Goal: Task Accomplishment & Management: Manage account settings

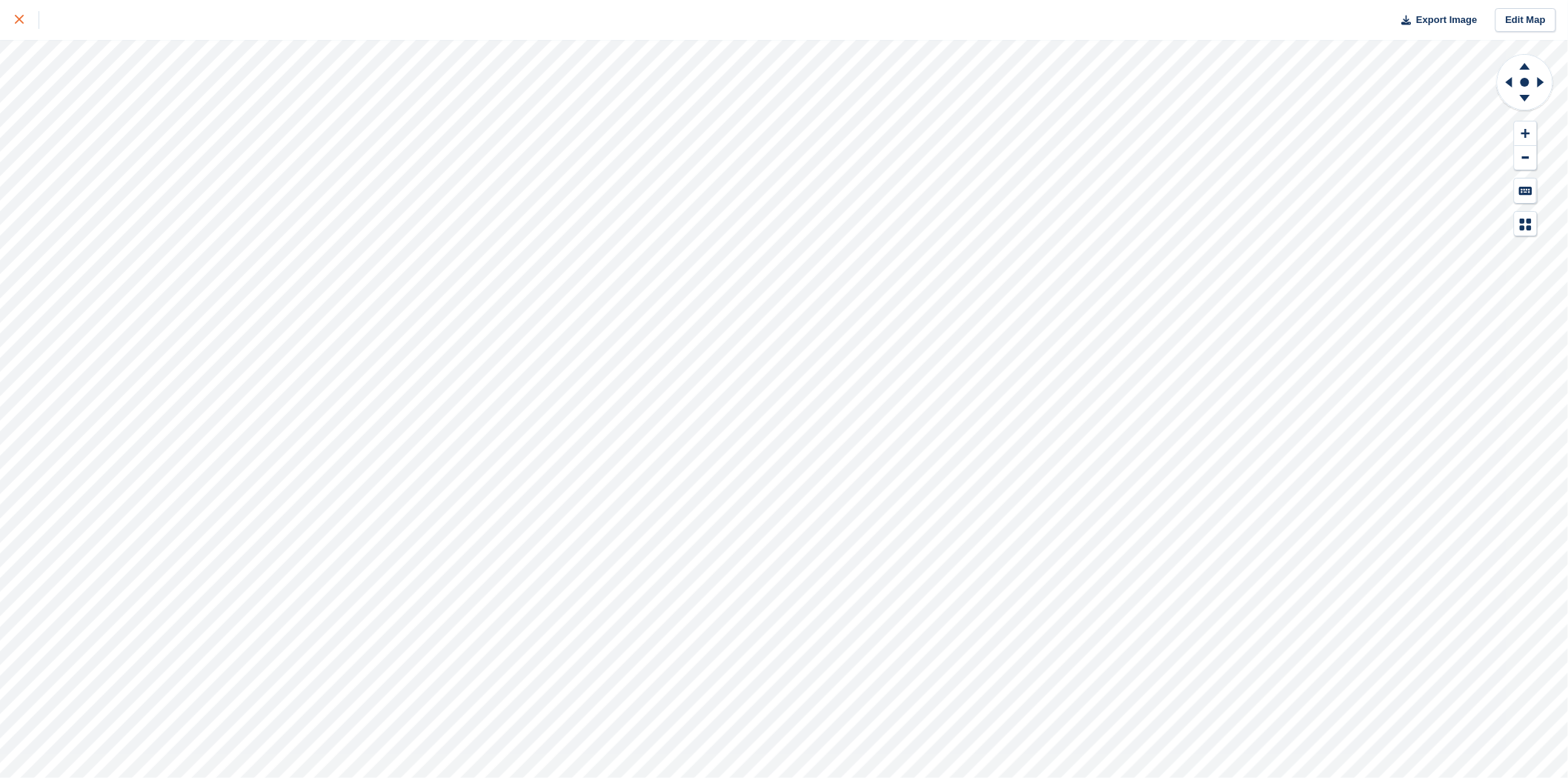
click at [6, 13] on link at bounding box center [19, 20] width 40 height 40
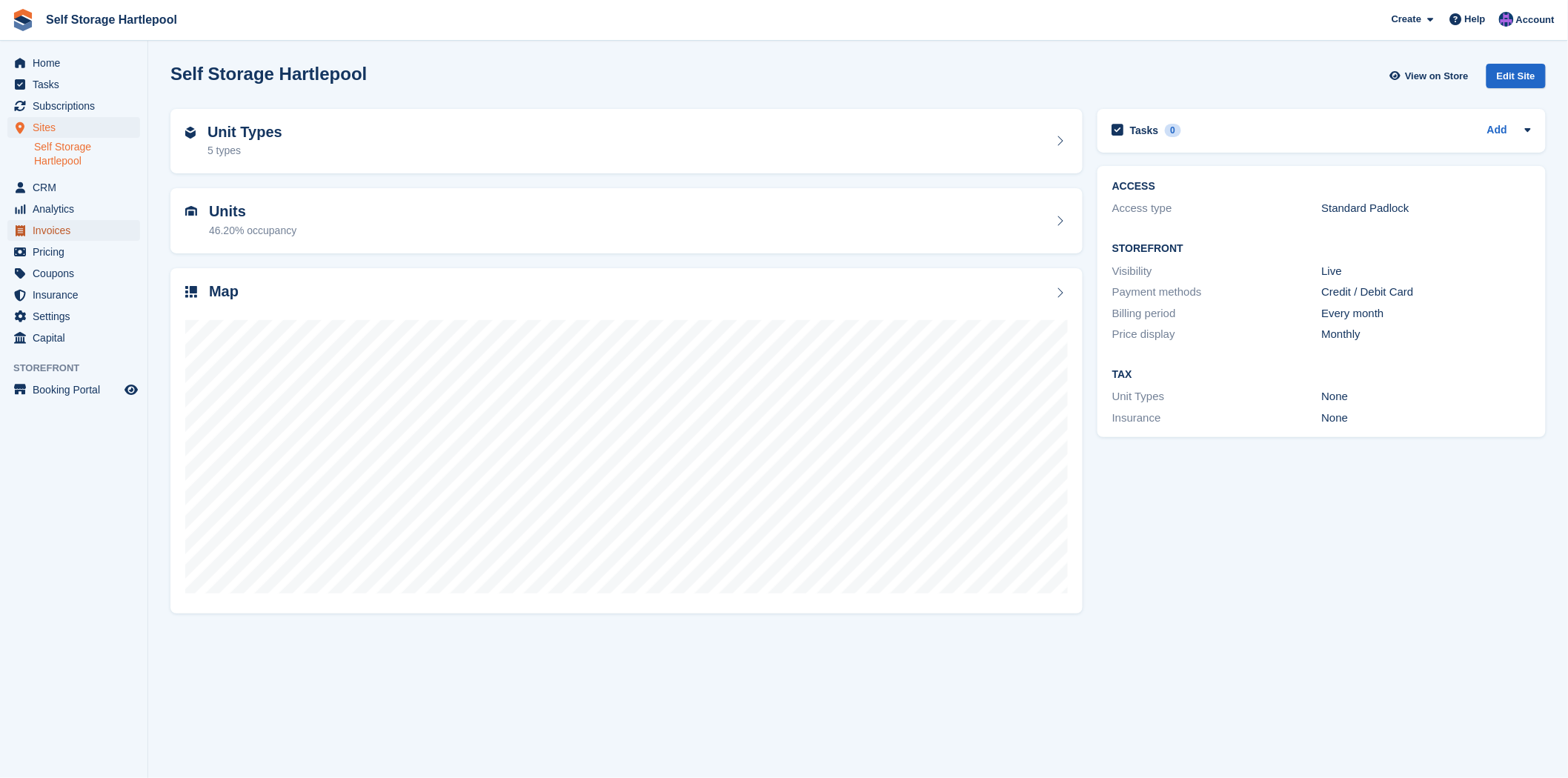
click at [56, 225] on span "Invoices" at bounding box center [77, 231] width 89 height 21
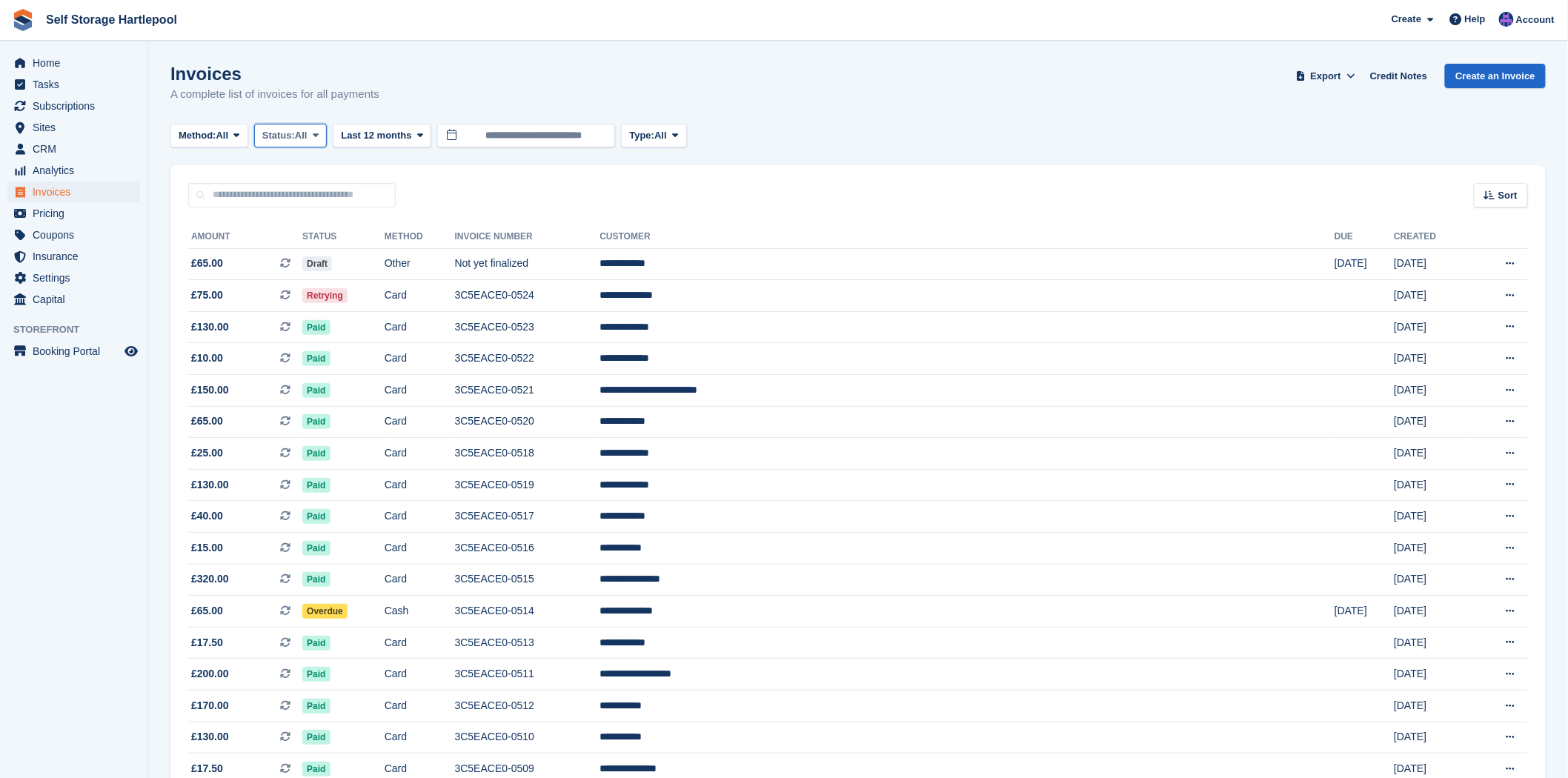
click at [294, 138] on span "Status:" at bounding box center [279, 136] width 33 height 15
click at [280, 176] on link "All" at bounding box center [325, 170] width 129 height 27
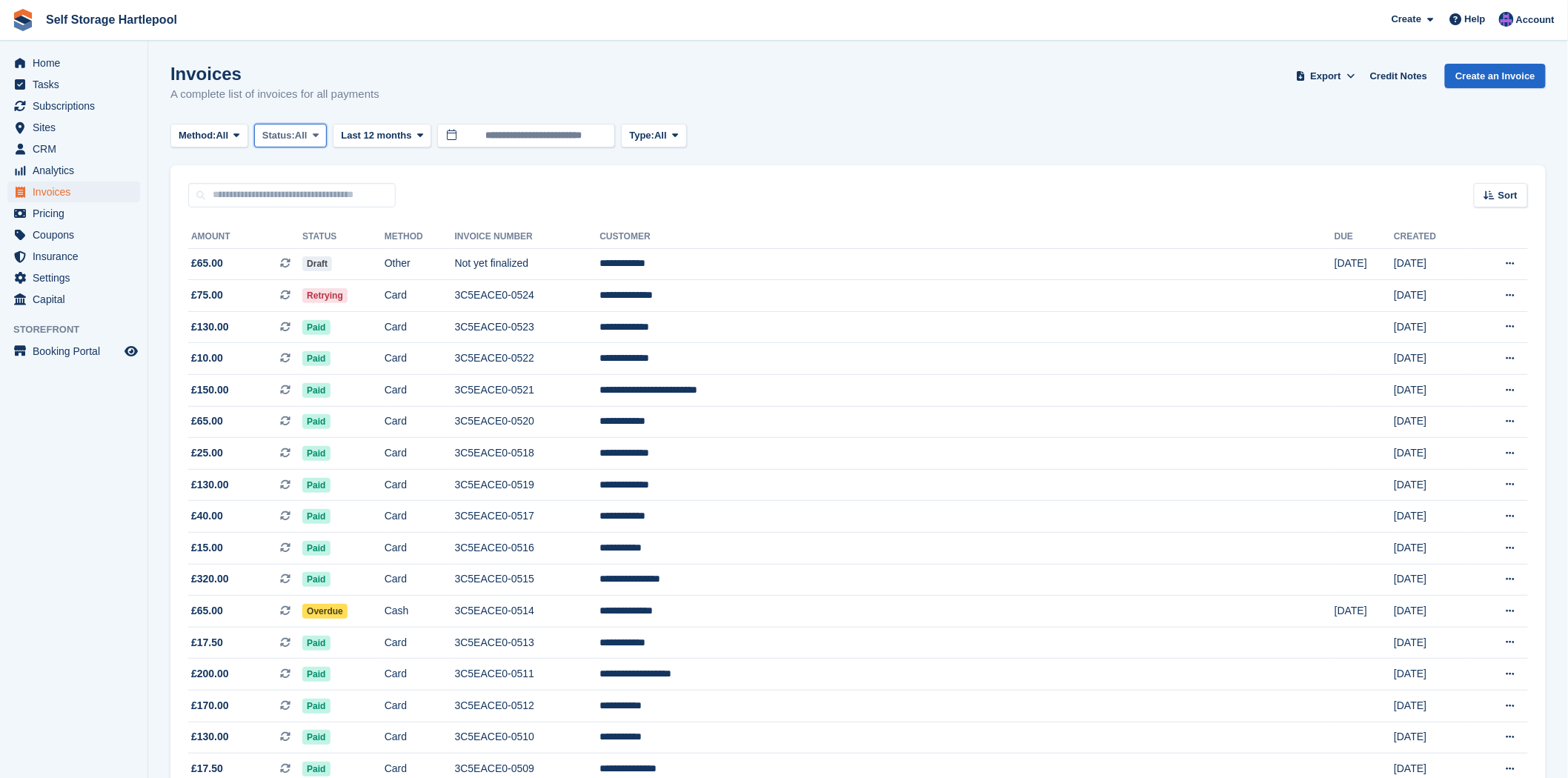
click at [295, 135] on span "Status:" at bounding box center [279, 136] width 33 height 15
click at [279, 256] on link "Open" at bounding box center [325, 250] width 129 height 27
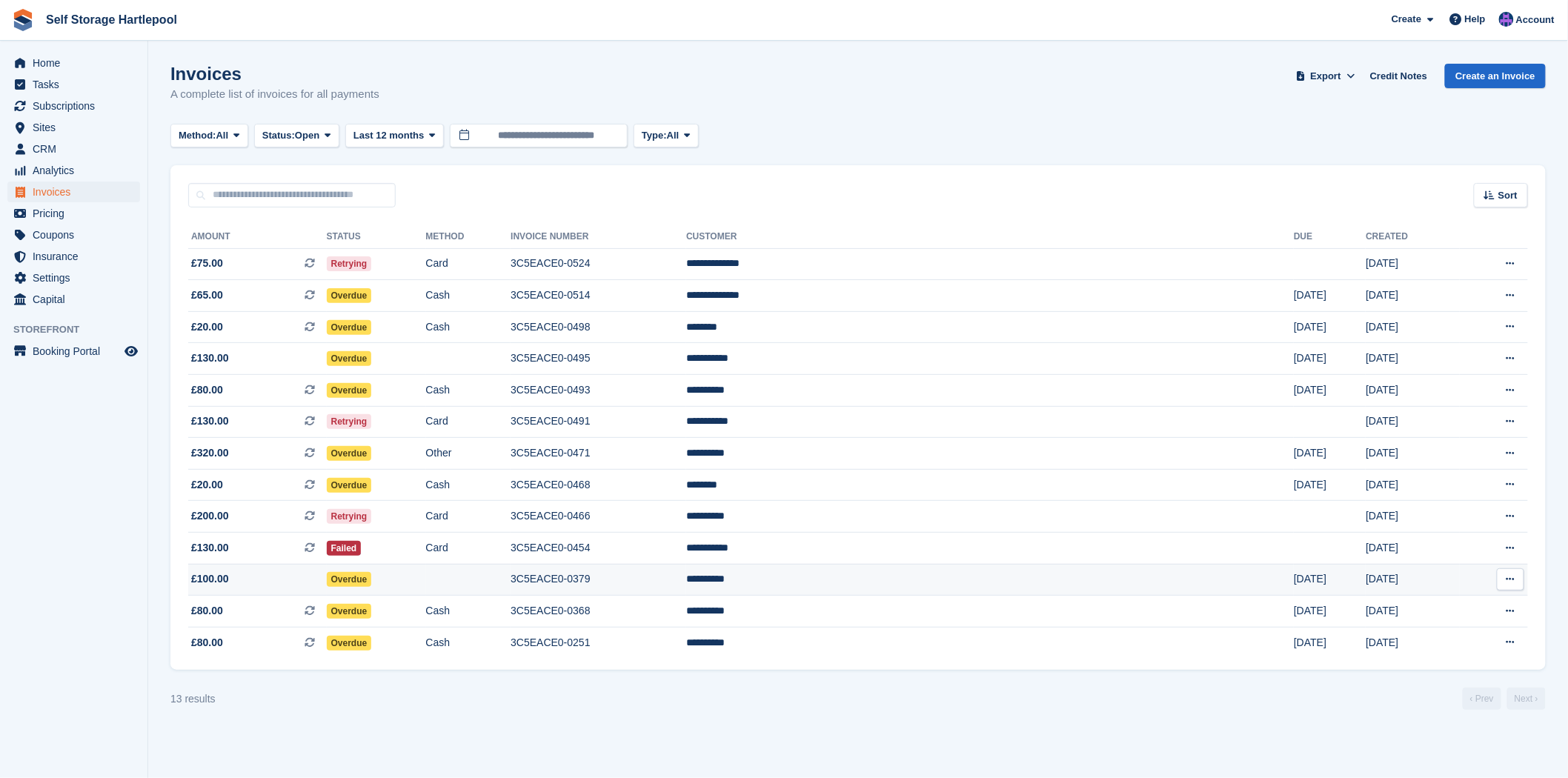
click at [511, 587] on td at bounding box center [468, 580] width 85 height 32
click at [511, 424] on td "Card" at bounding box center [468, 422] width 85 height 32
click at [686, 365] on td "3C5EACE0-0495" at bounding box center [598, 359] width 176 height 32
click at [426, 297] on td "Overdue" at bounding box center [376, 296] width 99 height 32
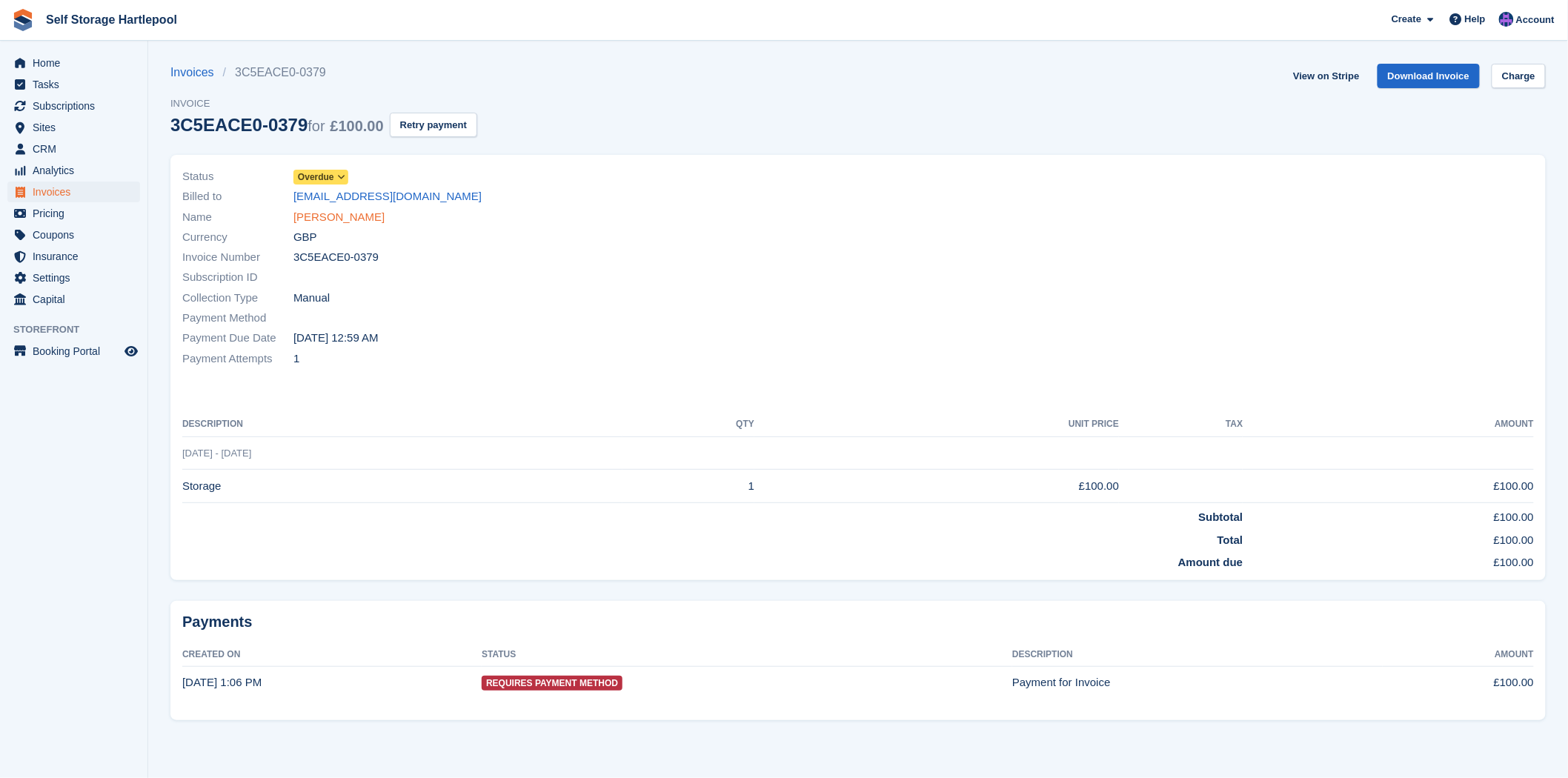
click at [321, 225] on link "[PERSON_NAME]" at bounding box center [339, 217] width 91 height 17
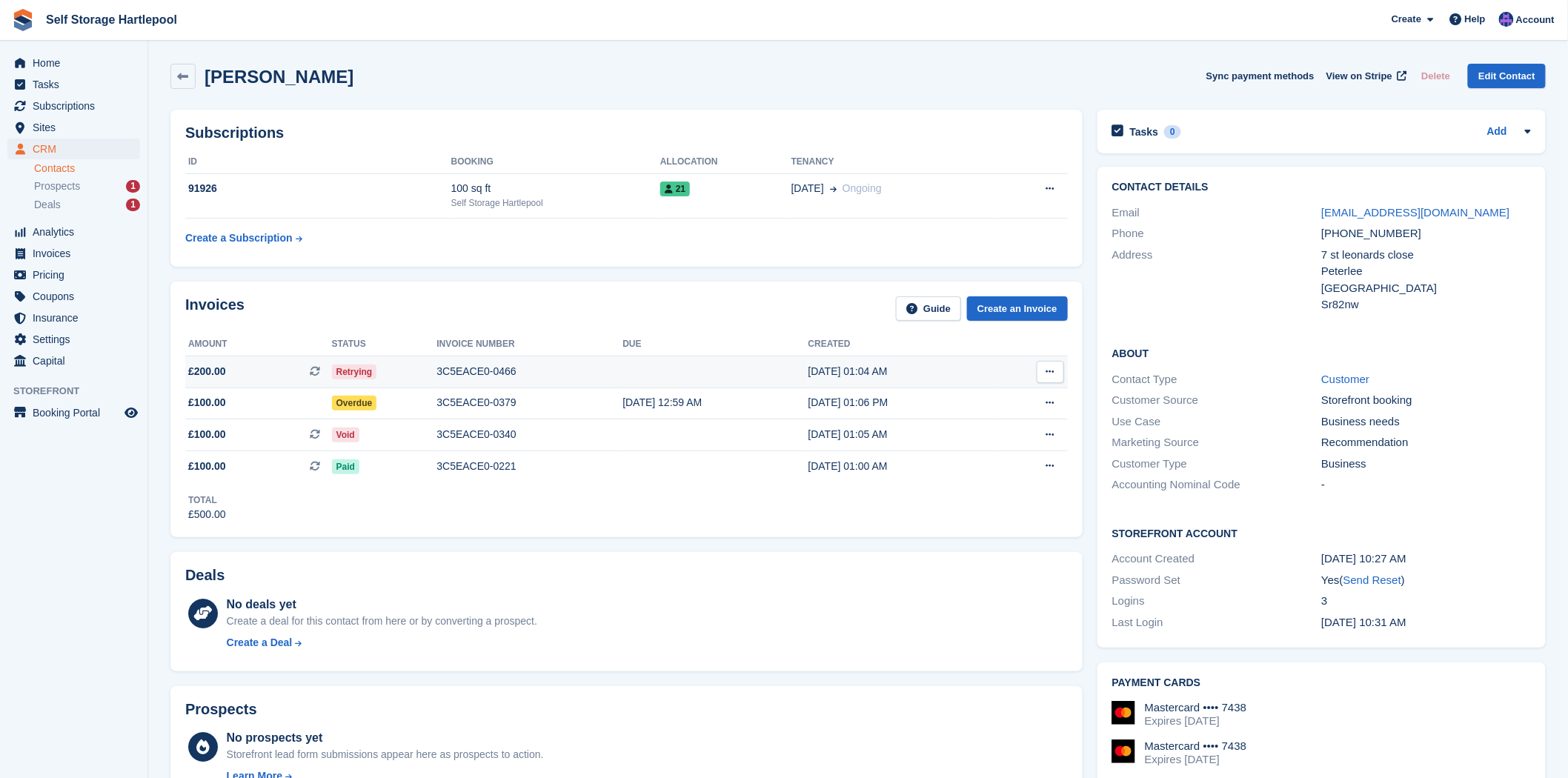
click at [584, 382] on td "3C5EACE0-0466" at bounding box center [529, 371] width 186 height 32
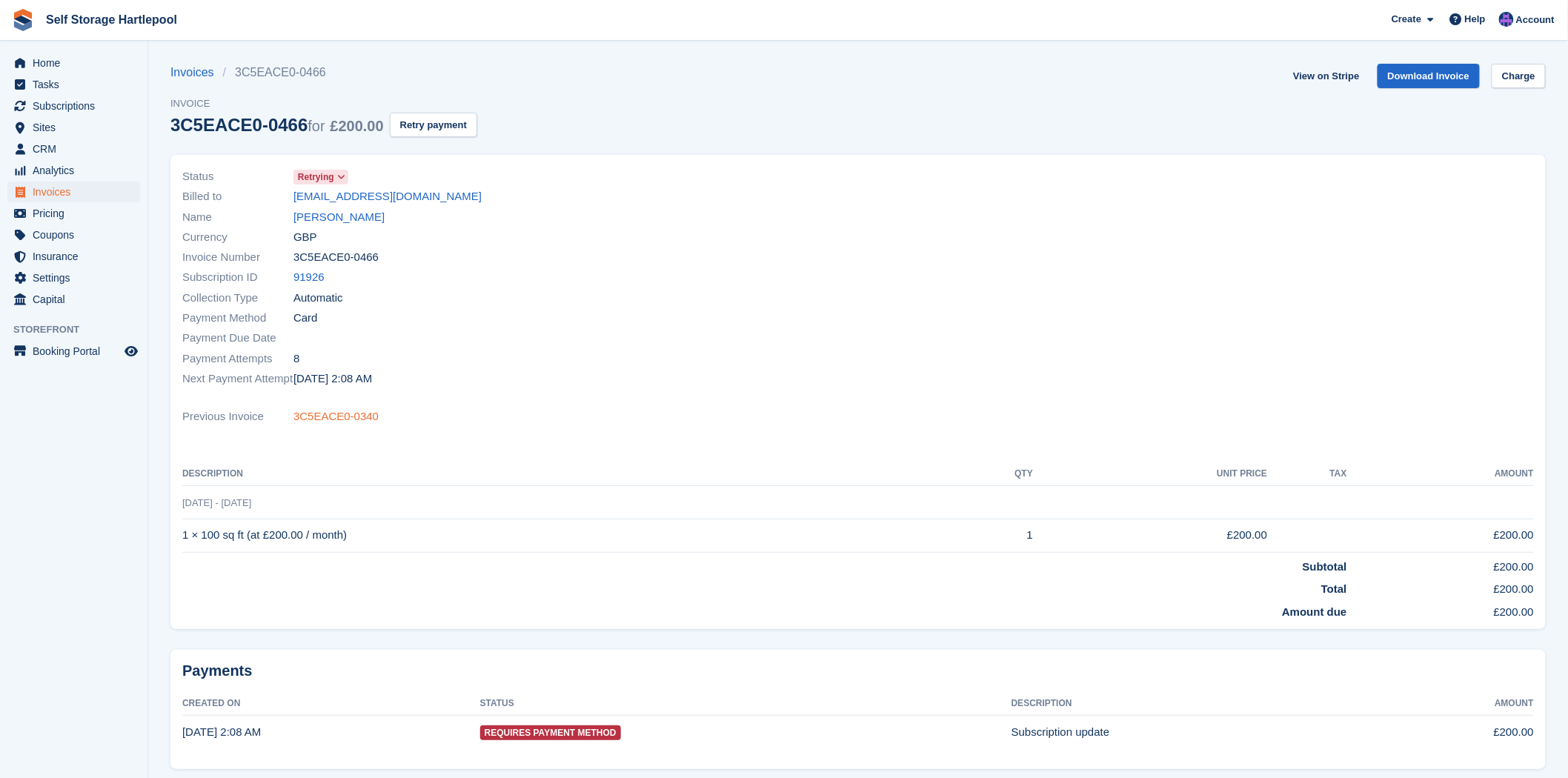
click at [309, 420] on link "3C5EACE0-0340" at bounding box center [336, 416] width 85 height 17
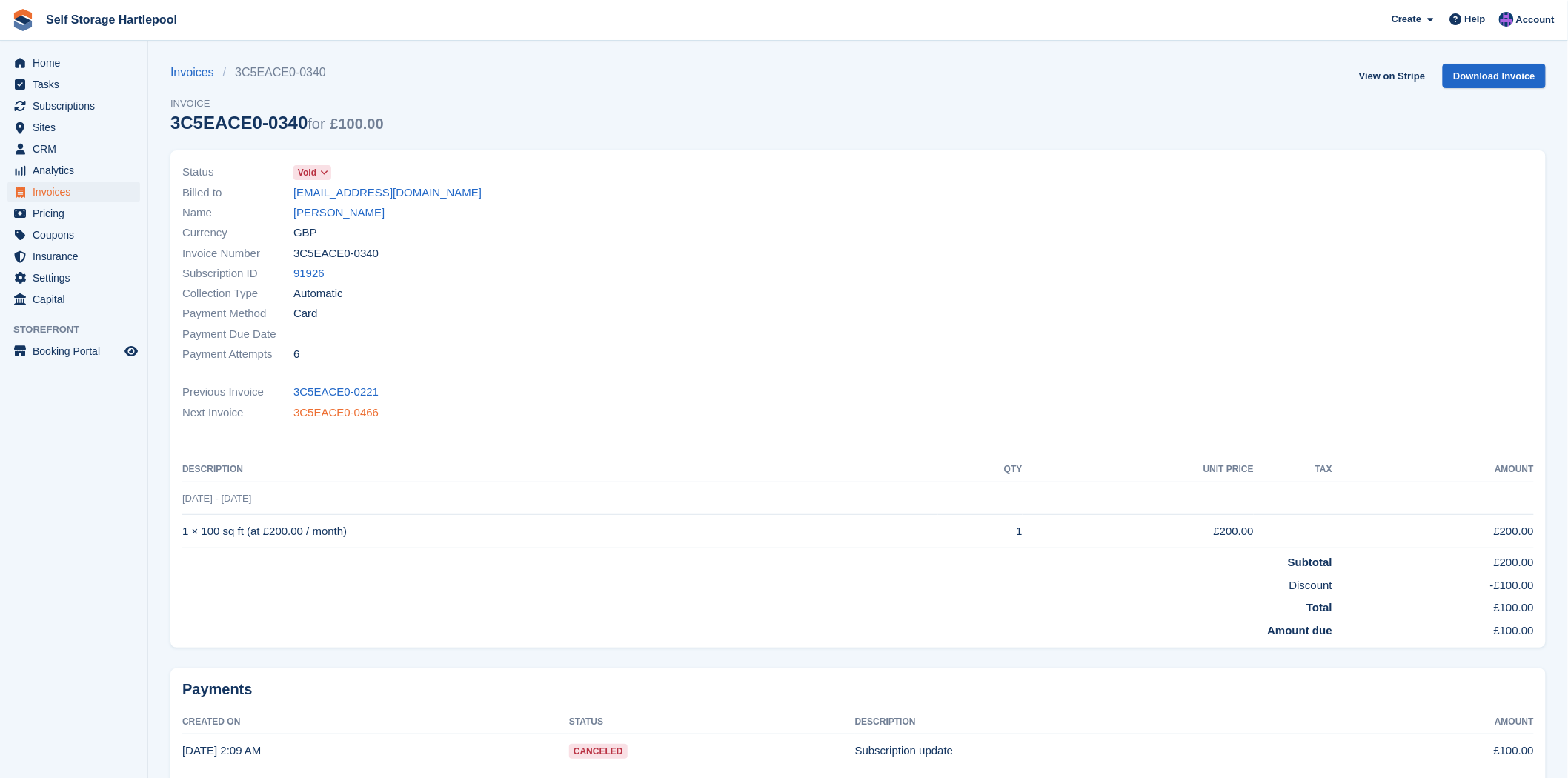
click at [329, 419] on link "3C5EACE0-0466" at bounding box center [336, 413] width 85 height 17
click at [302, 217] on link "[PERSON_NAME]" at bounding box center [339, 213] width 91 height 17
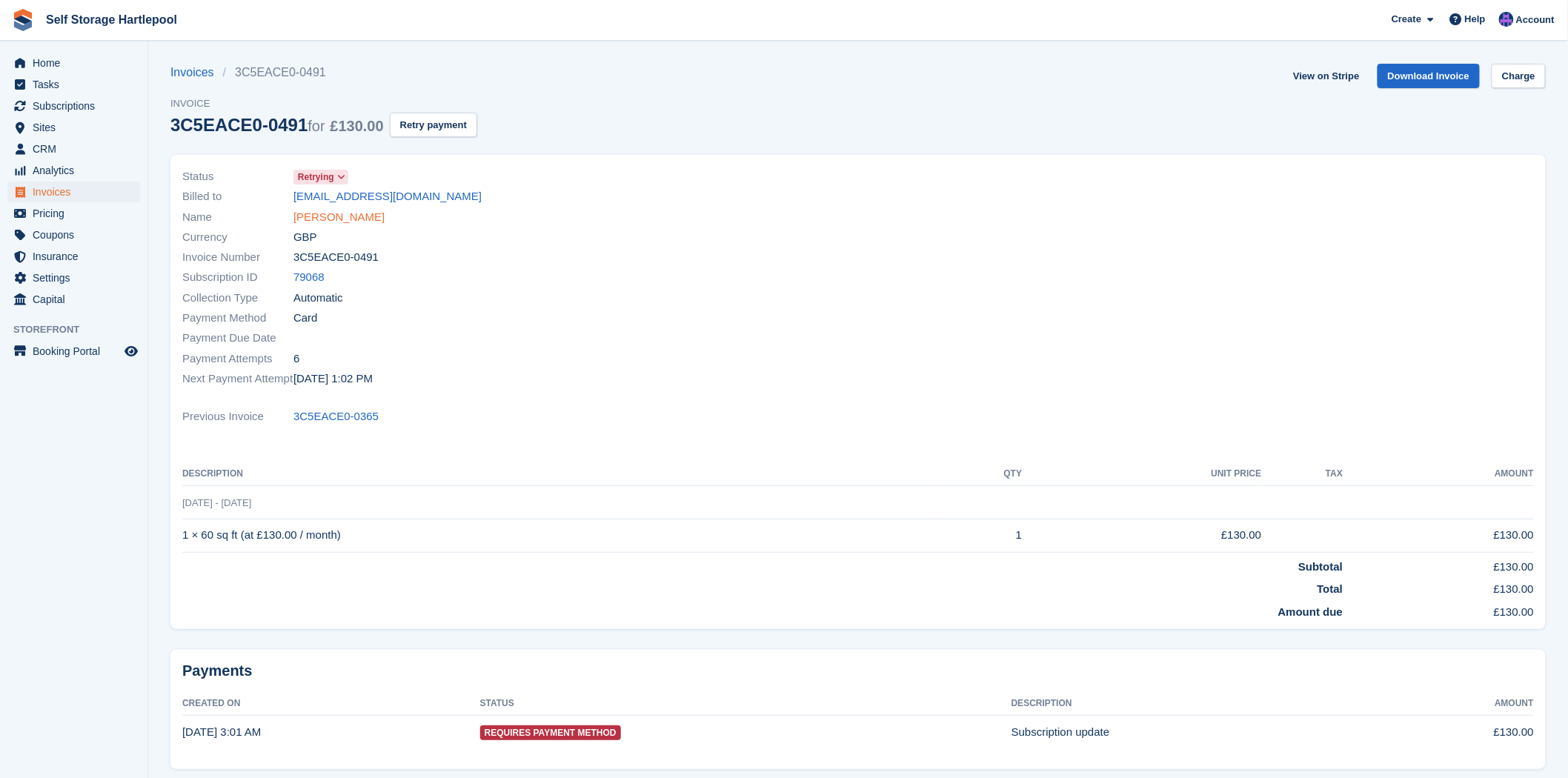
click at [309, 214] on link "[PERSON_NAME]" at bounding box center [339, 217] width 91 height 17
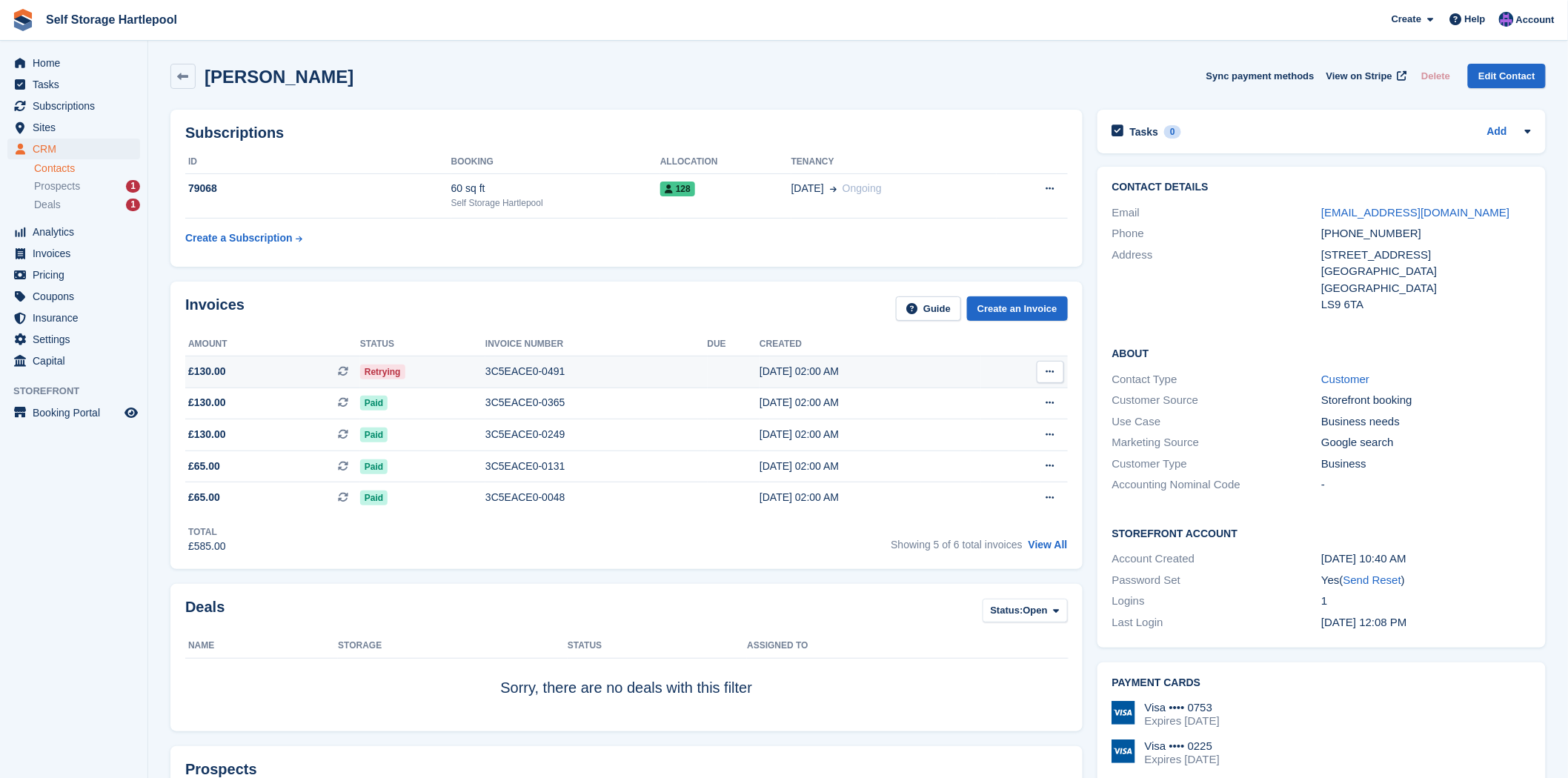
click at [665, 365] on div "3C5EACE0-0491" at bounding box center [596, 371] width 222 height 16
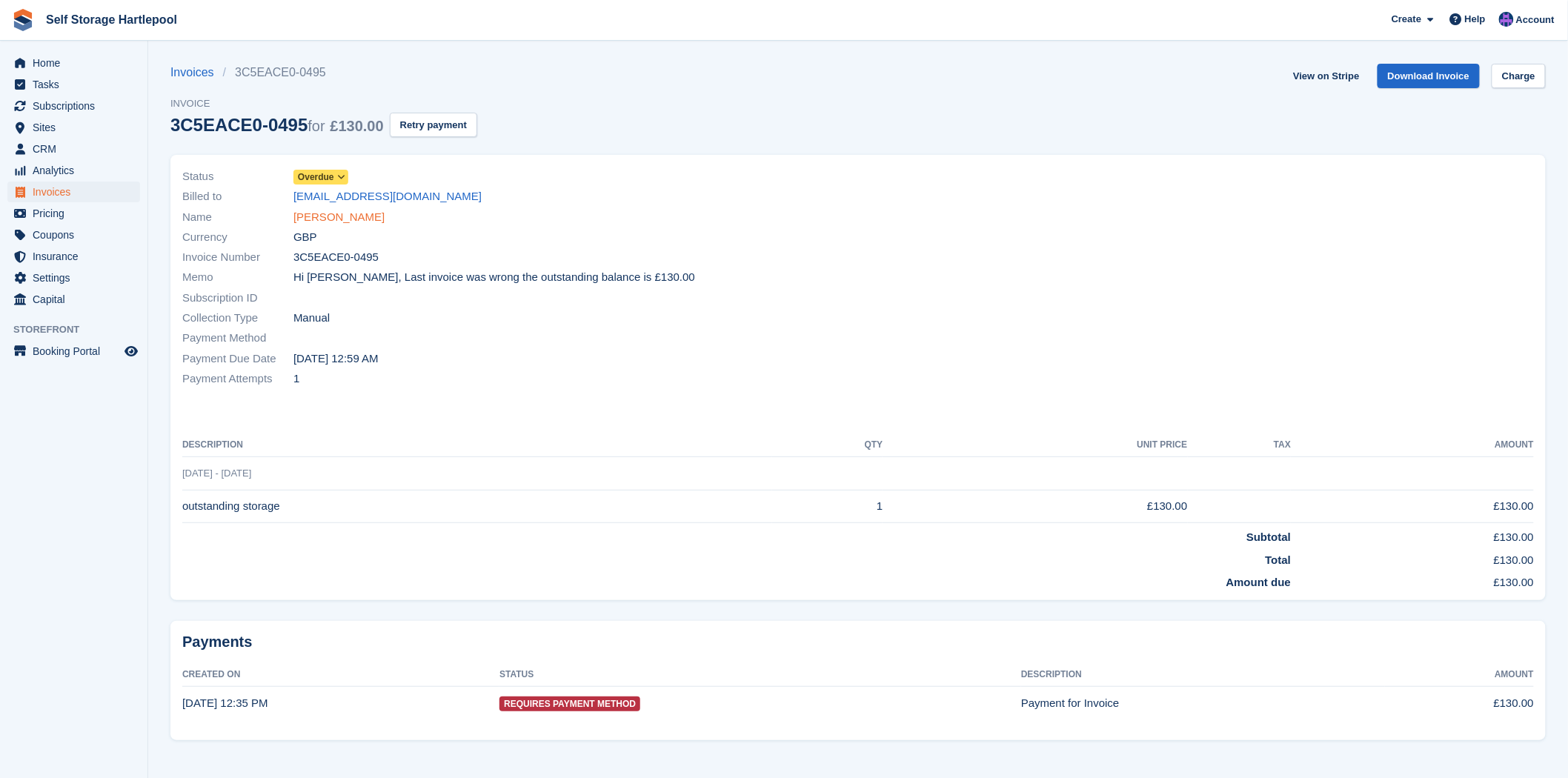
click at [319, 220] on link "Samuel Vaux" at bounding box center [339, 217] width 91 height 17
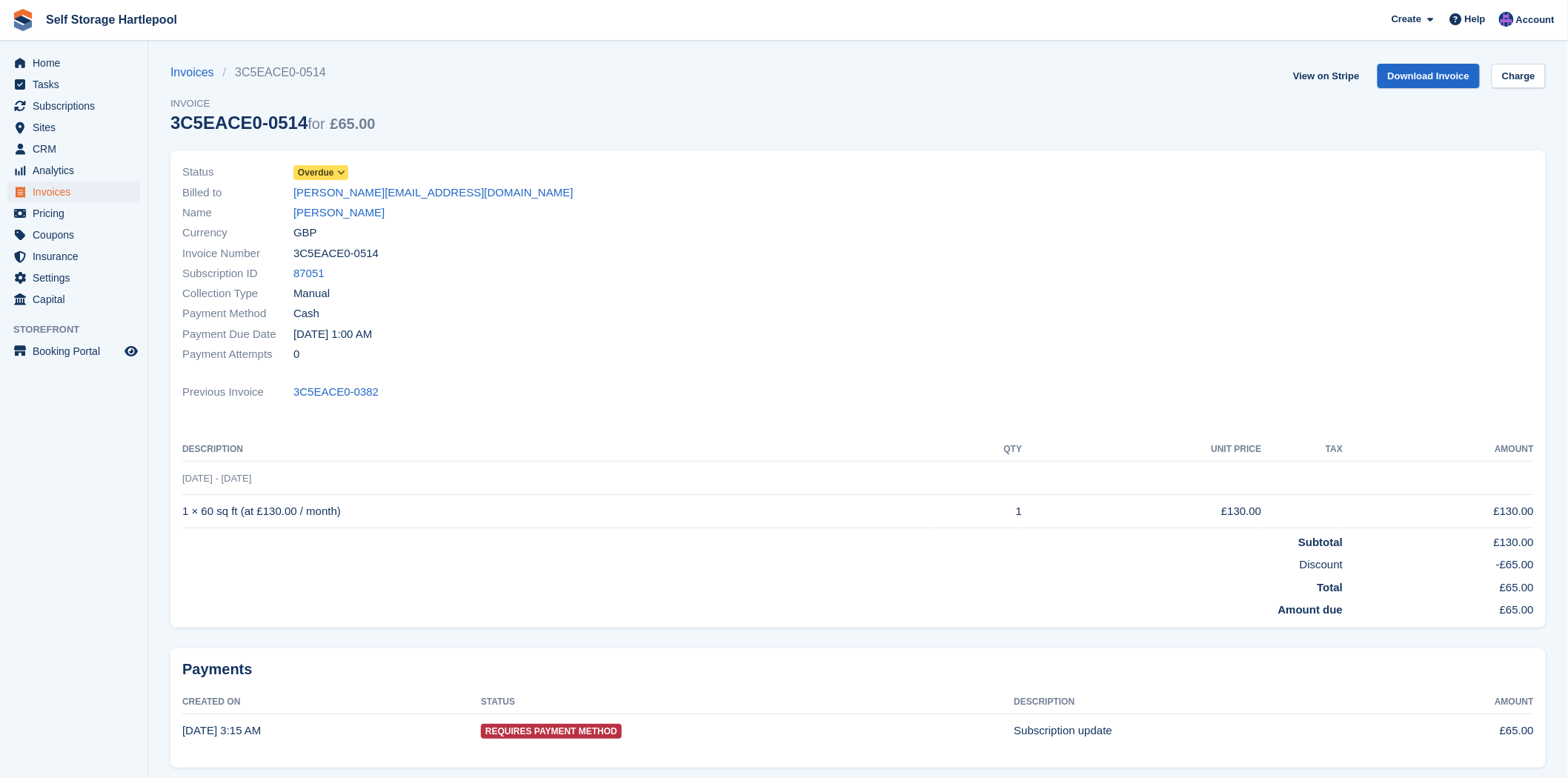
click at [320, 211] on link "[PERSON_NAME]" at bounding box center [339, 213] width 91 height 17
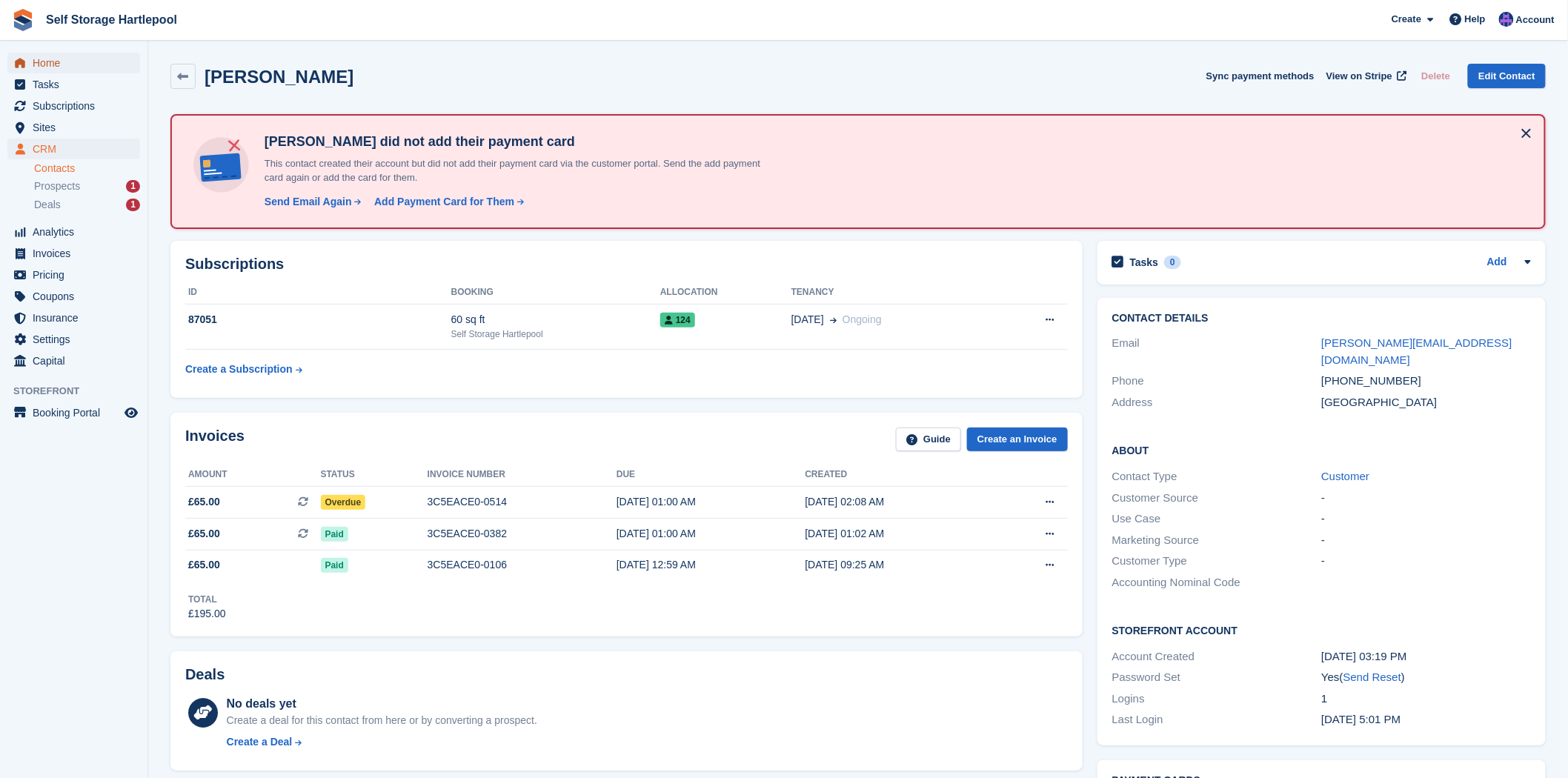
click at [48, 56] on span "Home" at bounding box center [77, 63] width 89 height 21
